Goal: Task Accomplishment & Management: Use online tool/utility

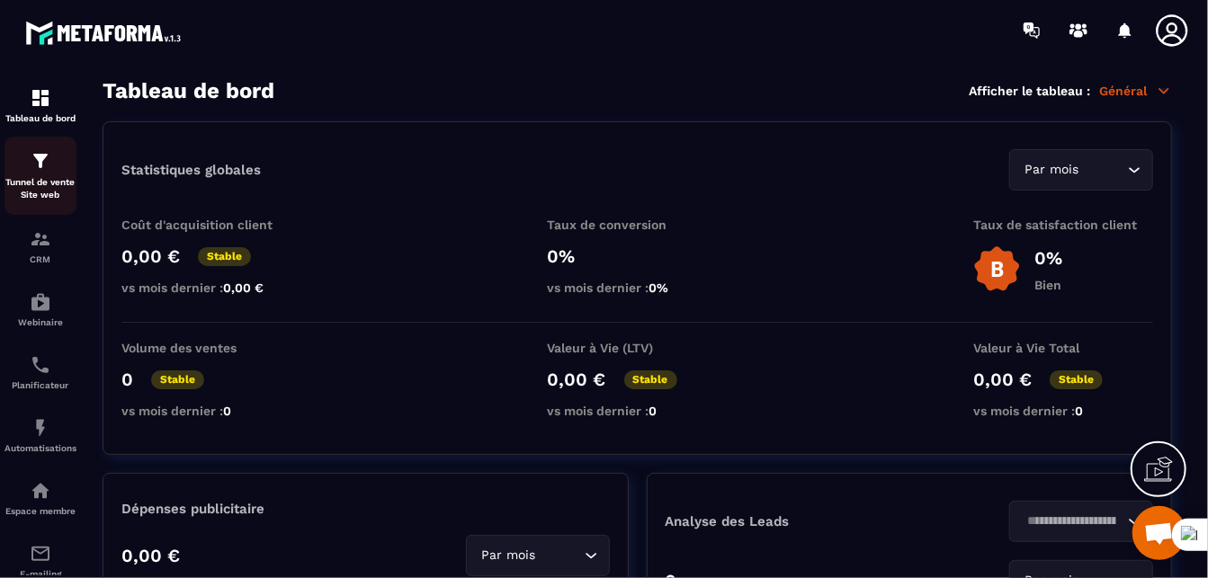
click at [40, 173] on div "Tunnel de vente Site web" at bounding box center [40, 175] width 72 height 51
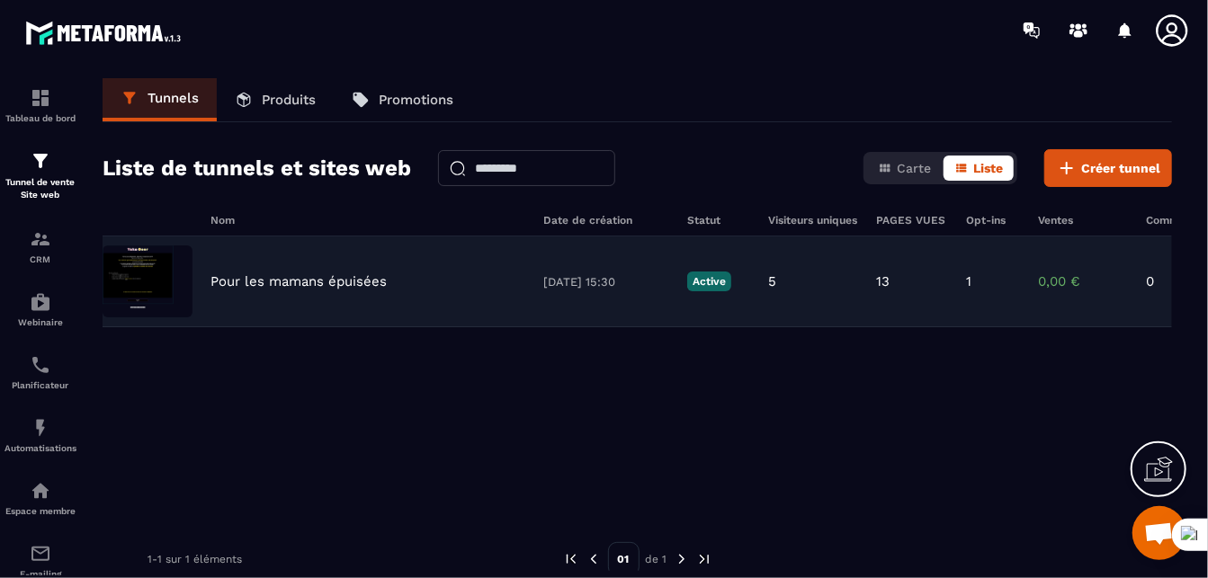
click at [151, 268] on img at bounding box center [148, 281] width 90 height 72
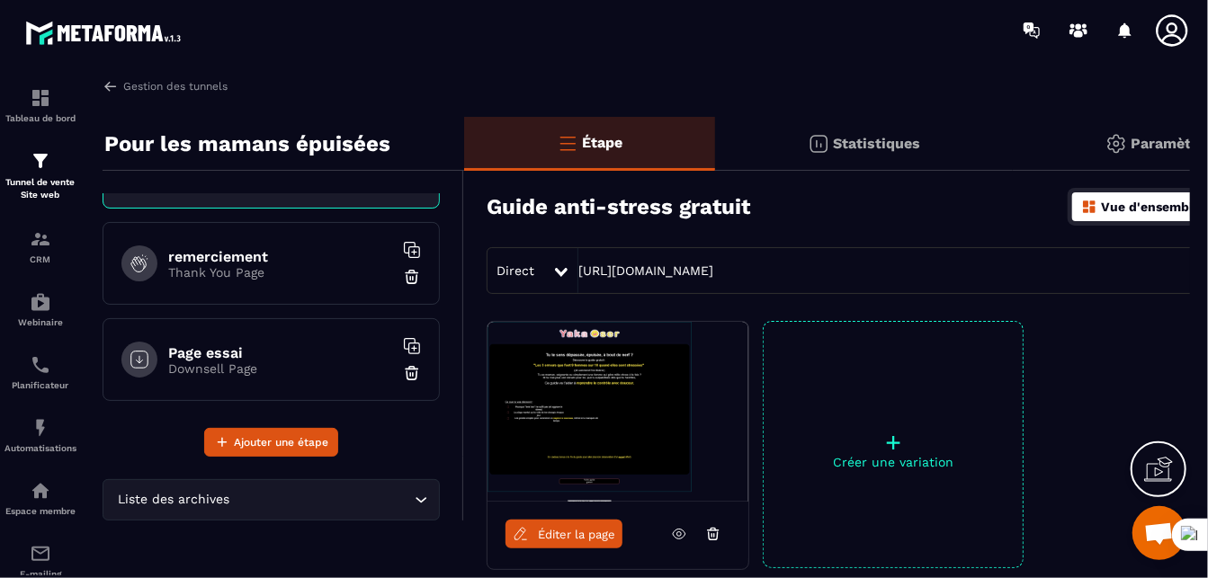
scroll to position [169, 0]
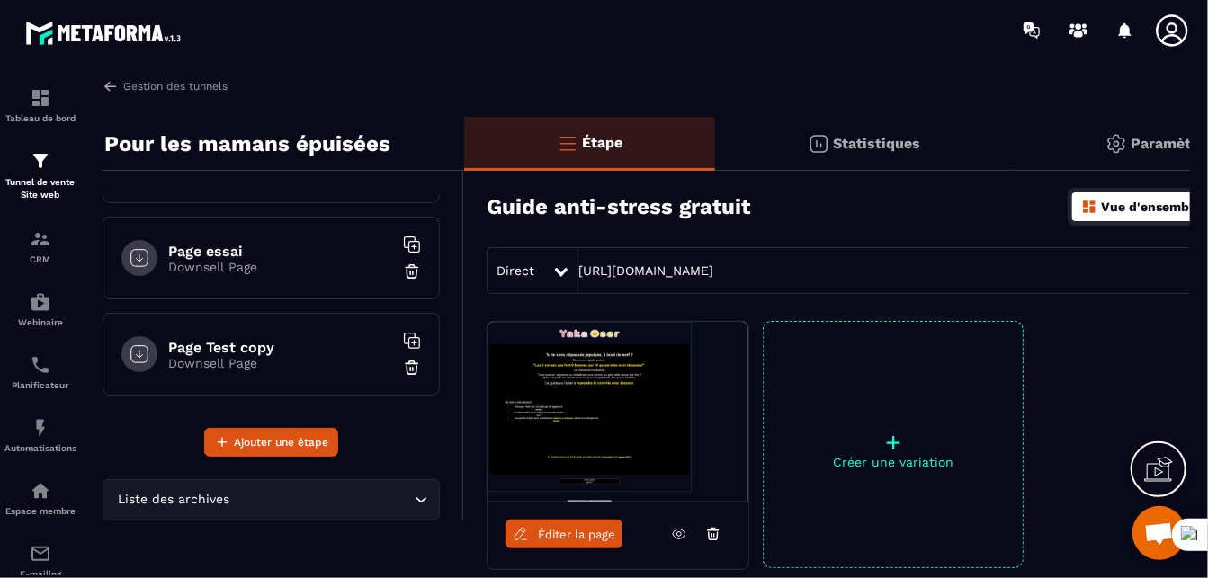
click at [221, 349] on h6 "Page Test copy" at bounding box center [280, 347] width 225 height 17
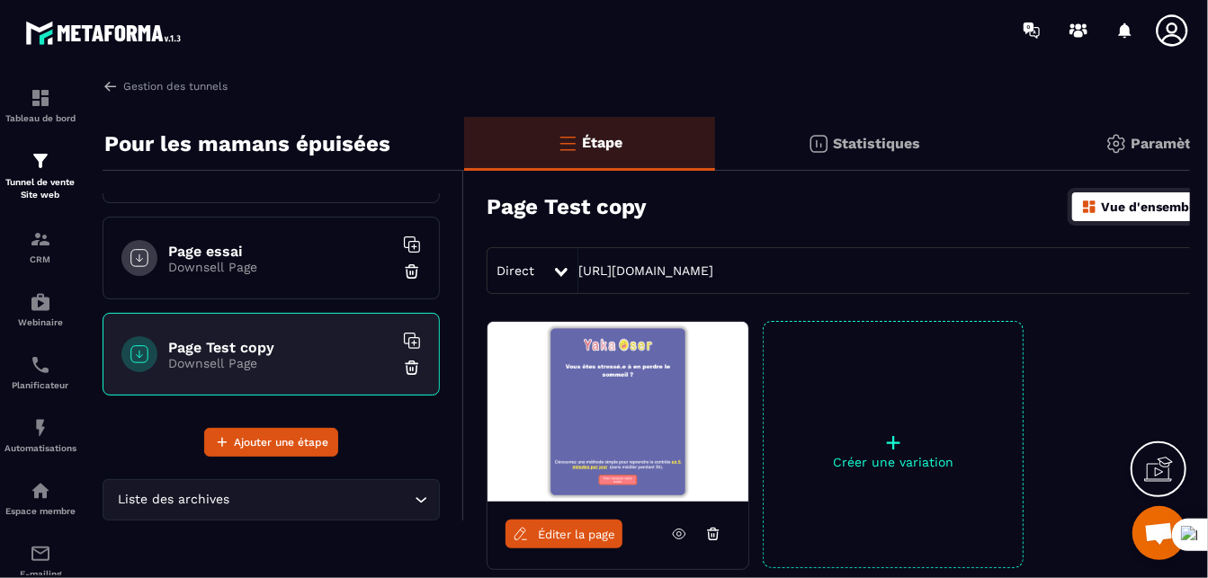
click at [560, 424] on figure at bounding box center [617, 412] width 261 height 180
click at [551, 528] on span "Éditer la page" at bounding box center [576, 534] width 77 height 13
